Goal: Contribute content

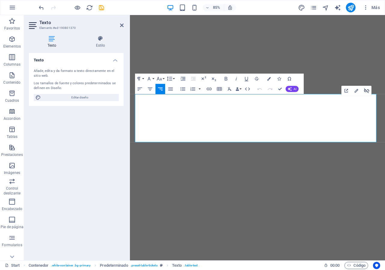
click at [364, 91] on icon "button" at bounding box center [366, 90] width 5 height 5
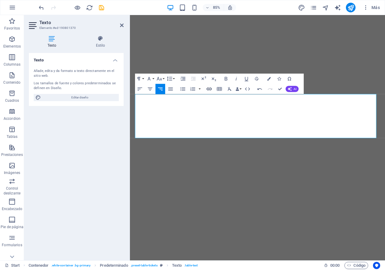
click at [209, 90] on icon "button" at bounding box center [209, 89] width 5 height 3
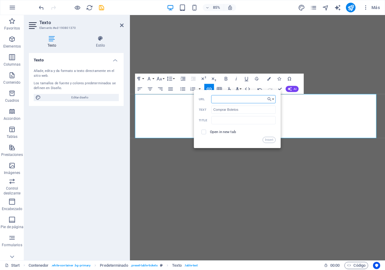
paste input "https://www.instagram.com/volantincultural/"
type input "https://www.instagram.com/volantincultural/"
click at [271, 141] on button "Insert" at bounding box center [269, 140] width 13 height 6
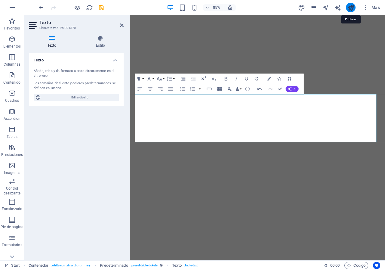
click at [352, 9] on icon "publish" at bounding box center [351, 7] width 7 height 7
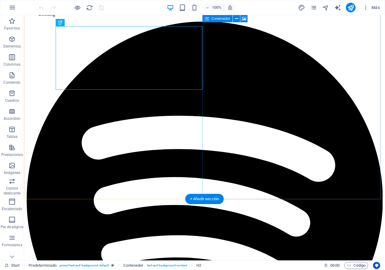
scroll to position [404, 0]
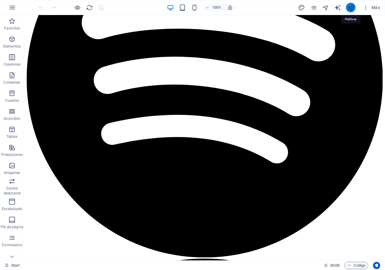
click at [353, 7] on icon "publish" at bounding box center [351, 7] width 7 height 7
